Goal: Task Accomplishment & Management: Use online tool/utility

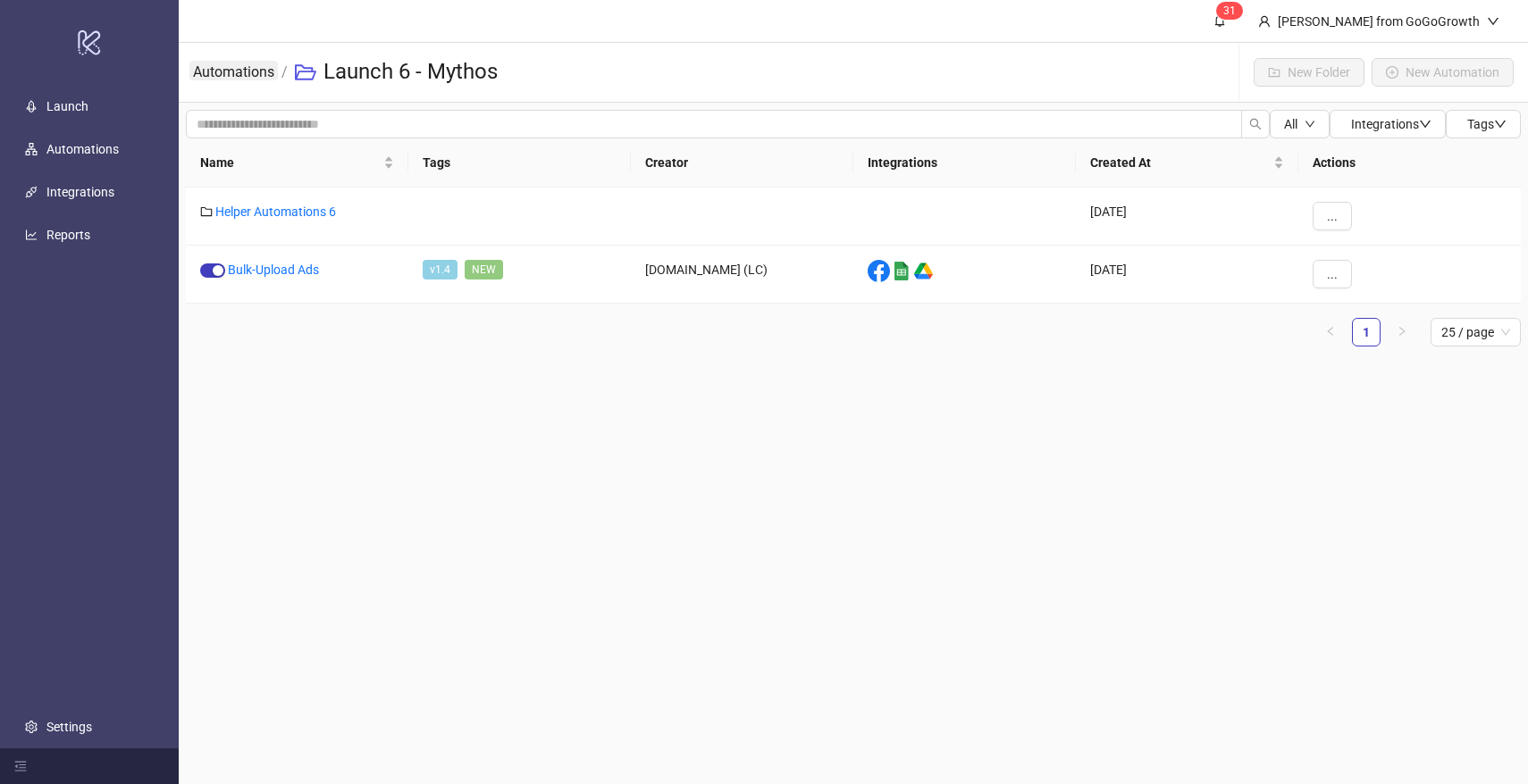
click at [261, 73] on link "Automations" at bounding box center [233, 71] width 89 height 20
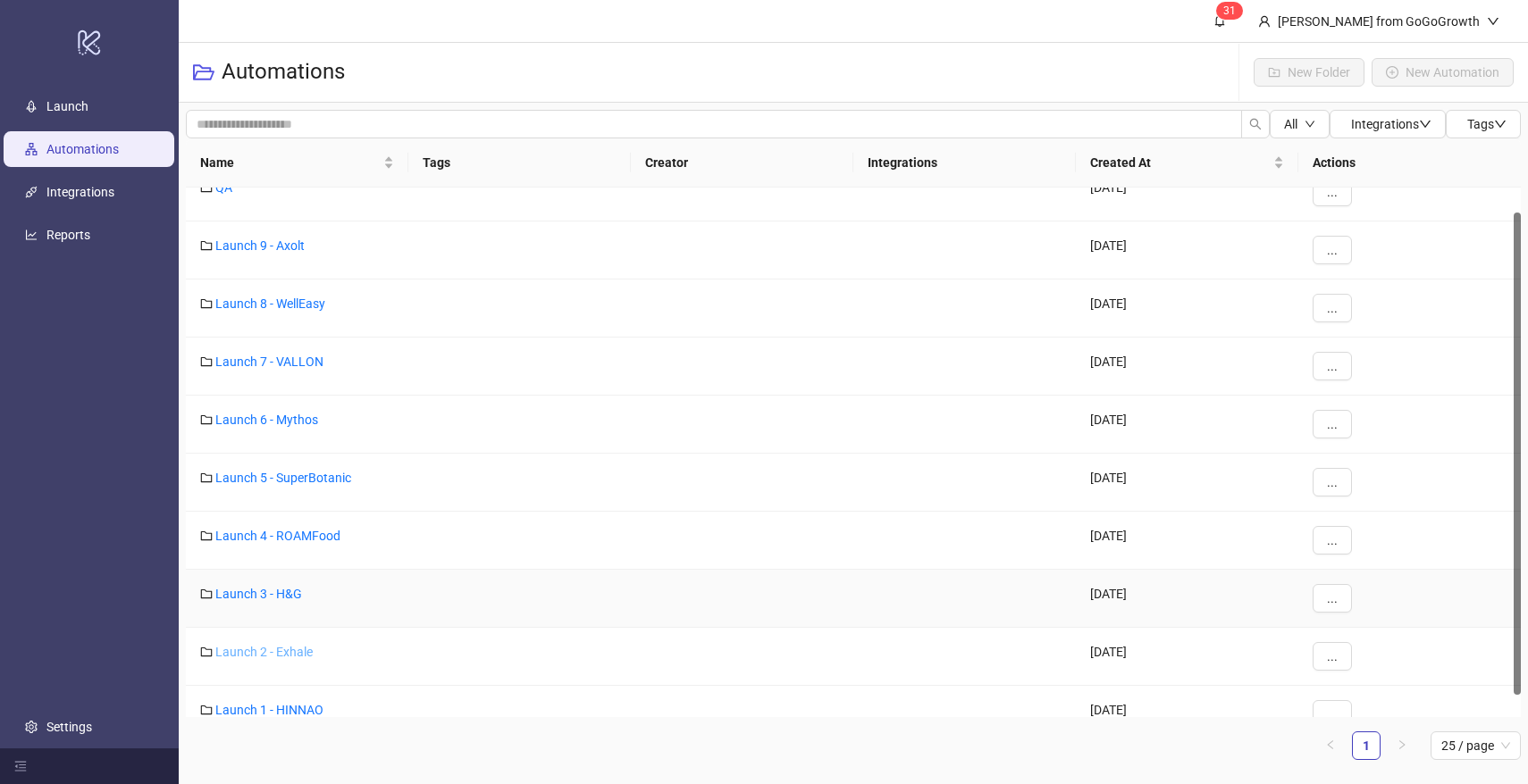
scroll to position [27, 0]
click at [279, 595] on link "Launch 3 - H&G" at bounding box center [258, 591] width 87 height 14
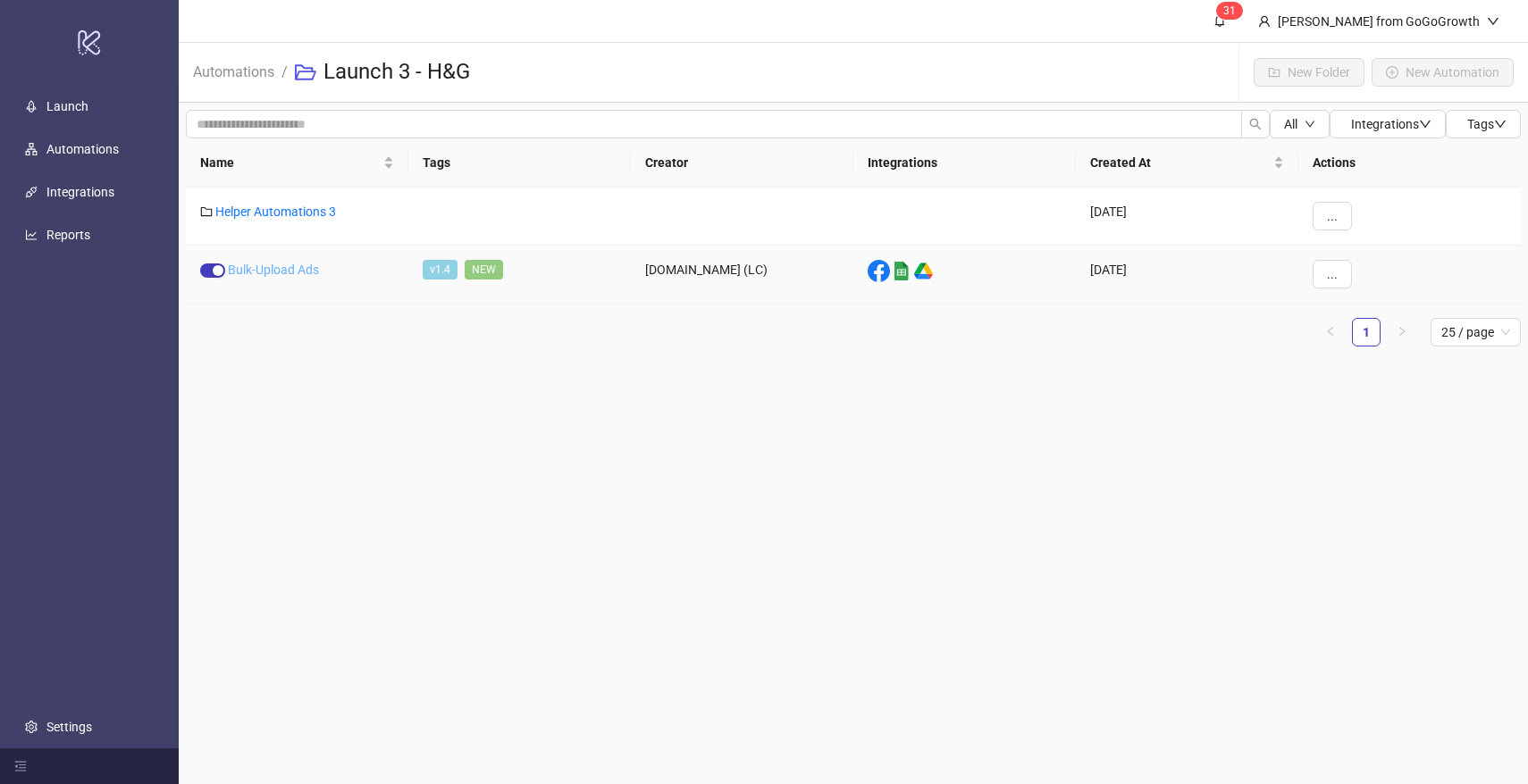
click at [283, 275] on link "Bulk-Upload Ads" at bounding box center [274, 270] width 92 height 14
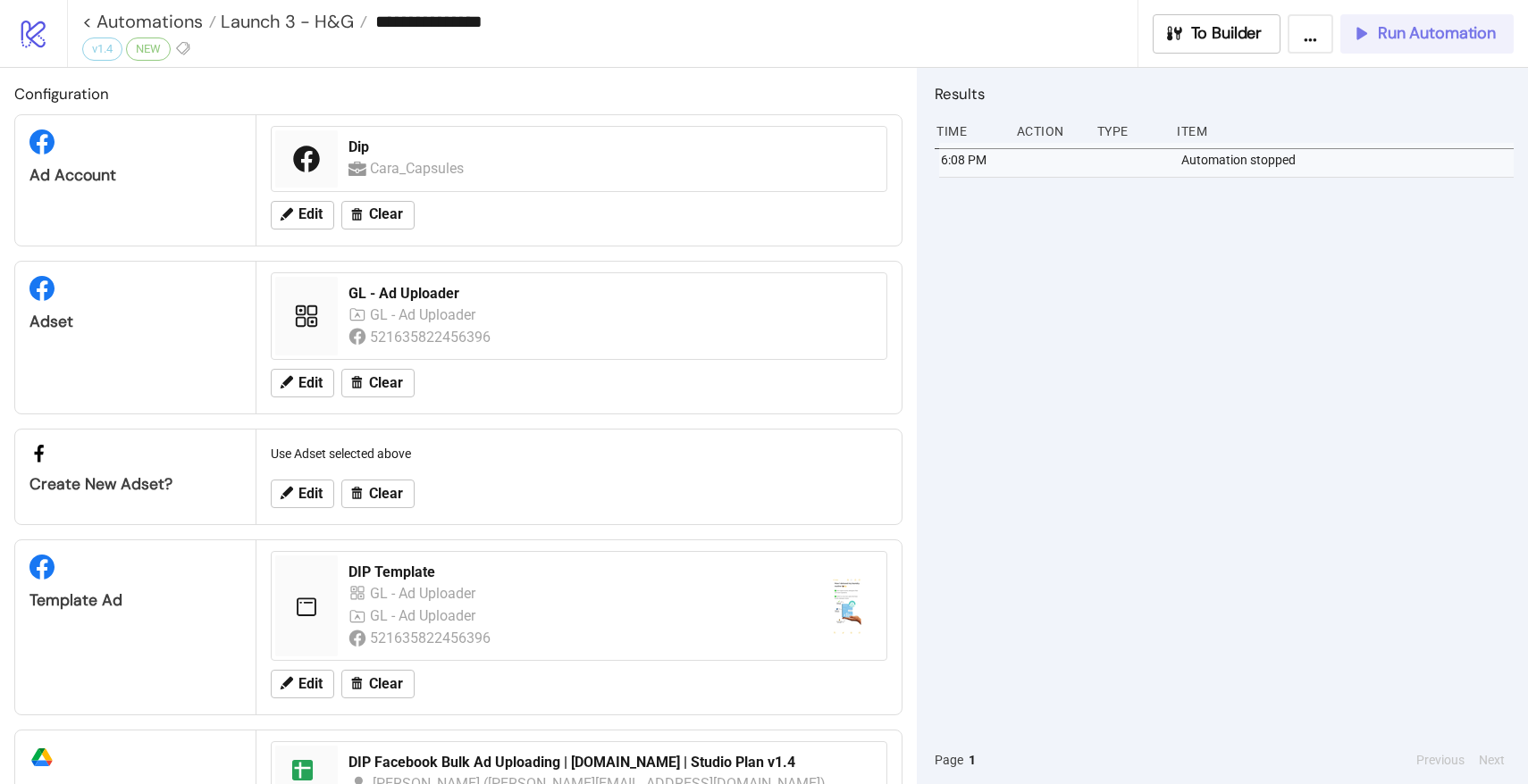
click at [1414, 38] on span "Run Automation" at bounding box center [1436, 33] width 118 height 21
